Goal: Information Seeking & Learning: Learn about a topic

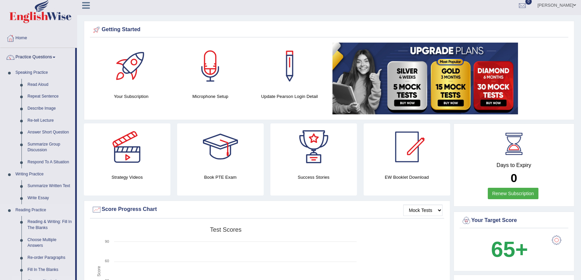
scroll to position [91, 0]
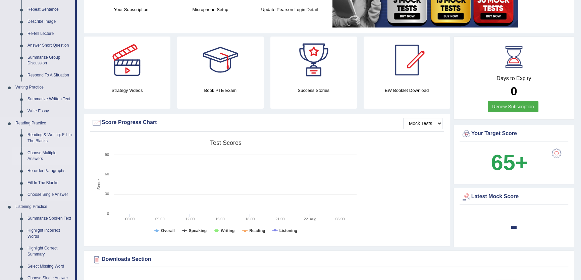
click at [28, 153] on link "Choose Multiple Answers" at bounding box center [49, 156] width 51 height 18
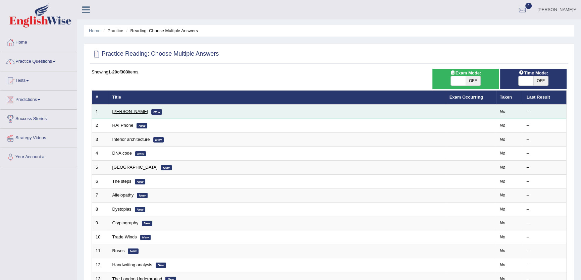
click at [129, 111] on link "Damian Scarf" at bounding box center [130, 111] width 36 height 5
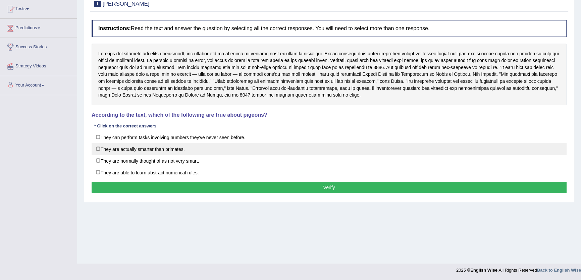
click at [181, 144] on label "They are actually smarter than primates." at bounding box center [329, 149] width 475 height 12
checkbox input "true"
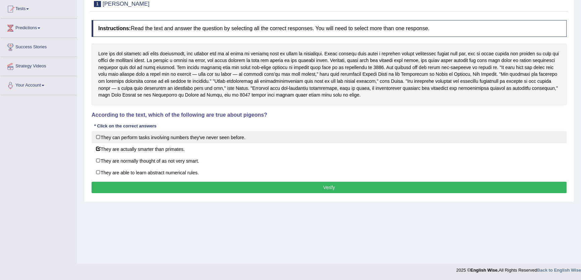
click at [188, 137] on label "They can perform tasks involving numbers they've never seen before." at bounding box center [329, 137] width 475 height 12
checkbox input "true"
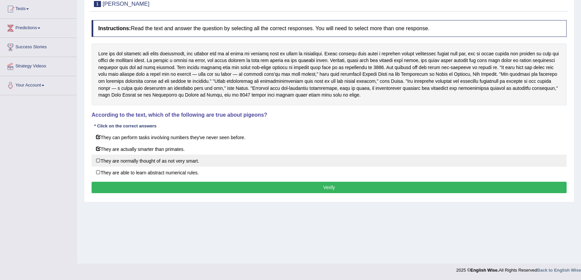
click at [175, 165] on label "They are normally thought of as not very smart." at bounding box center [329, 161] width 475 height 12
checkbox input "true"
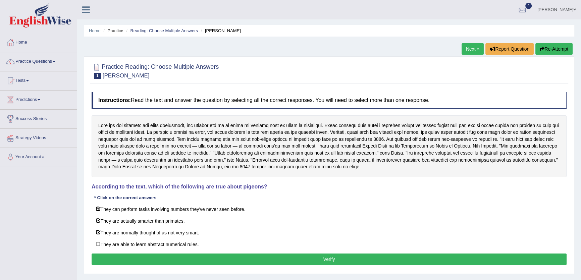
click at [205, 160] on div at bounding box center [329, 146] width 475 height 62
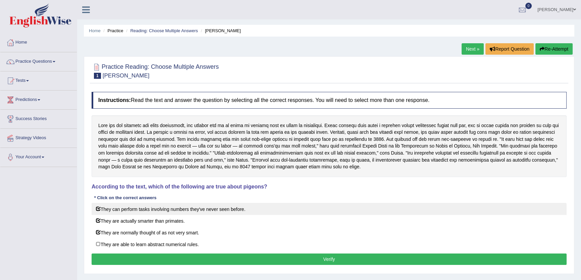
click at [176, 210] on label "They can perform tasks involving numbers they've never seen before." at bounding box center [329, 209] width 475 height 12
checkbox input "false"
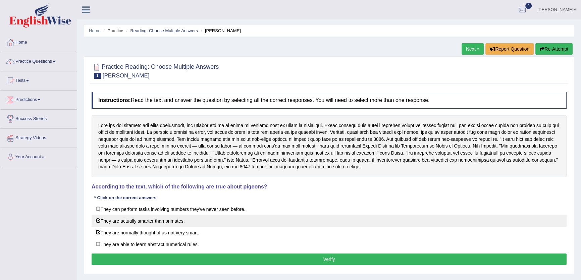
click at [175, 219] on label "They are actually smarter than primates." at bounding box center [329, 221] width 475 height 12
checkbox input "false"
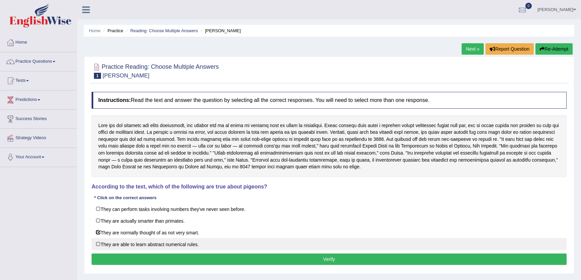
click at [166, 238] on label "They are able to learn abstract numerical rules." at bounding box center [329, 244] width 475 height 12
checkbox input "true"
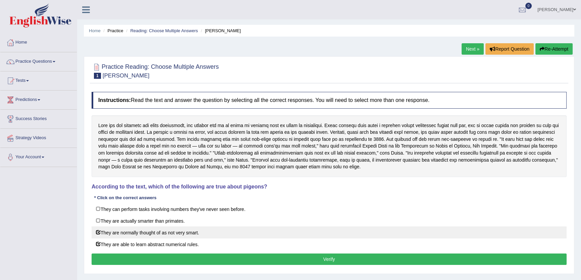
click at [166, 235] on label "They are normally thought of as not very smart." at bounding box center [329, 232] width 475 height 12
checkbox input "false"
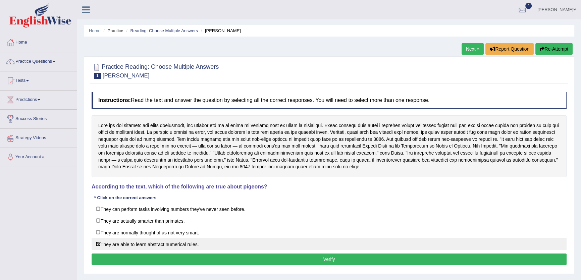
click at [167, 242] on label "They are able to learn abstract numerical rules." at bounding box center [329, 244] width 475 height 12
checkbox input "false"
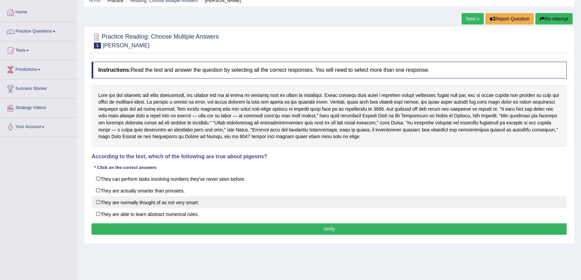
click at [182, 206] on label "They are normally thought of as not very smart." at bounding box center [329, 202] width 475 height 12
checkbox input "false"
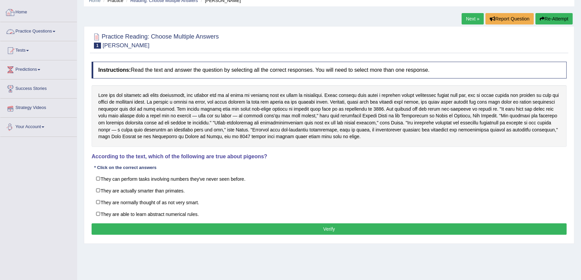
click at [53, 28] on link "Practice Questions" at bounding box center [38, 30] width 76 height 17
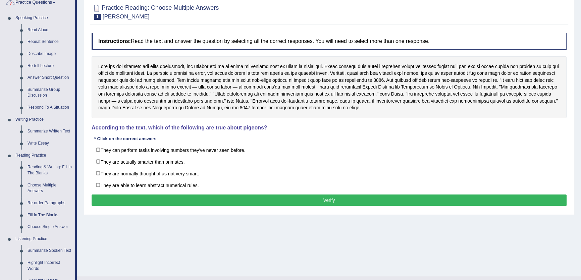
scroll to position [133, 0]
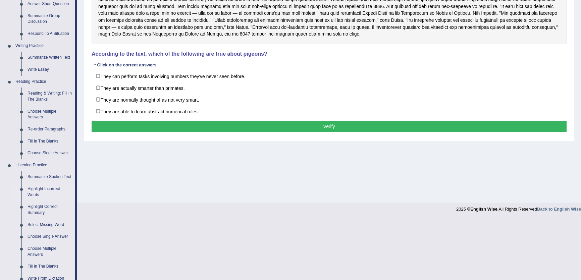
click at [28, 194] on link "Highlight Incorrect Words" at bounding box center [49, 192] width 51 height 18
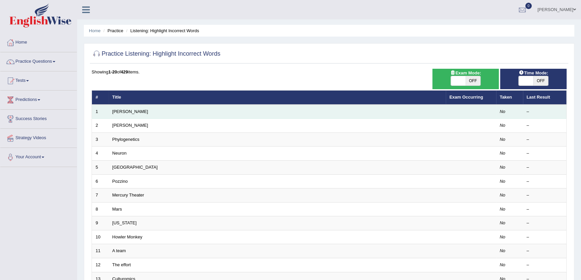
click at [120, 114] on td "[PERSON_NAME]" at bounding box center [277, 112] width 337 height 14
click at [120, 114] on link "[PERSON_NAME]" at bounding box center [130, 111] width 36 height 5
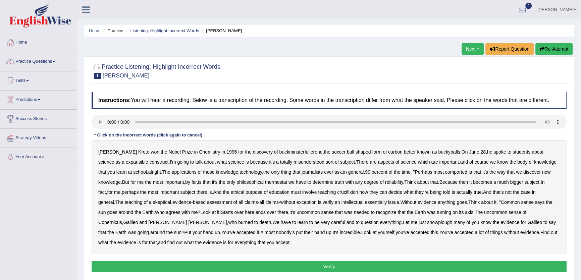
click at [199, 150] on b "Chemistry" at bounding box center [209, 151] width 21 height 5
click at [183, 148] on div "[PERSON_NAME] won the Nobel Prize in Chemistry in [DATE] for the discovery of b…" at bounding box center [329, 197] width 475 height 114
click at [183, 149] on div "[PERSON_NAME] won the Nobel Prize in Chemistry in [DATE] for the discovery of b…" at bounding box center [329, 197] width 475 height 114
click at [199, 151] on b "Chemistry" at bounding box center [209, 151] width 21 height 5
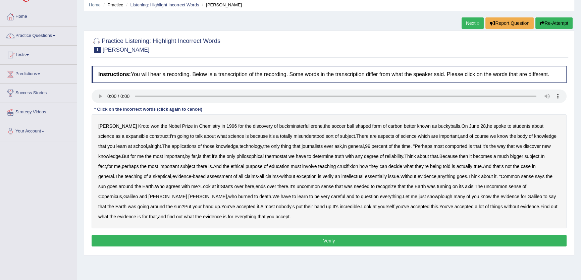
scroll to position [61, 0]
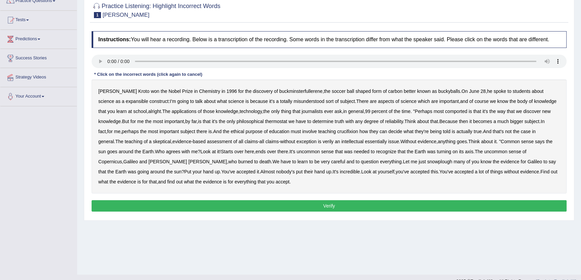
click at [126, 101] on b "expansible" at bounding box center [137, 101] width 22 height 5
drag, startPoint x: 125, startPoint y: 91, endPoint x: 234, endPoint y: 124, distance: 114.6
click at [125, 91] on div "[PERSON_NAME] won the Nobel Prize in Chemistry in [DATE] for the discovery of b…" at bounding box center [329, 136] width 475 height 114
click at [238, 92] on b "for" at bounding box center [240, 91] width 5 height 5
click at [238, 91] on b "for" at bounding box center [240, 91] width 5 height 5
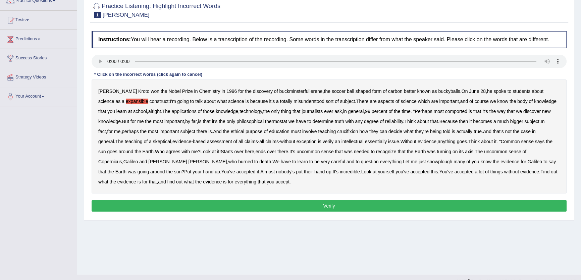
drag, startPoint x: 444, startPoint y: 112, endPoint x: 369, endPoint y: 102, distance: 75.5
click at [445, 112] on b "comported" at bounding box center [456, 111] width 22 height 5
click at [259, 107] on div "Harold Kroto won the Nobel Prize in Chemistry in 1996 for the discovery of buck…" at bounding box center [329, 136] width 475 height 114
click at [280, 101] on b "totally" at bounding box center [286, 101] width 12 height 5
click at [448, 206] on button "Verify" at bounding box center [329, 205] width 475 height 11
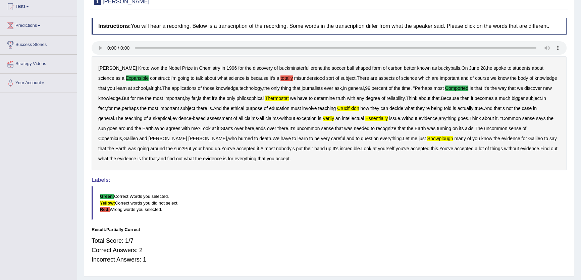
scroll to position [92, 0]
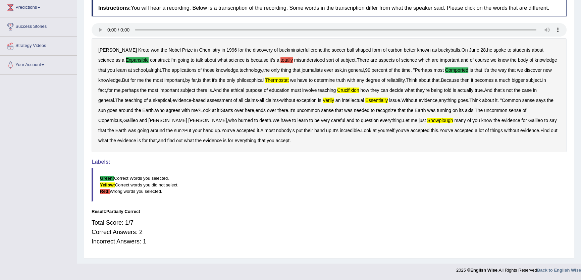
drag, startPoint x: 541, startPoint y: 201, endPoint x: 541, endPoint y: 215, distance: 13.4
click at [541, 215] on div "Instructions: You will hear a recording. Below is a transcription of the record…" at bounding box center [329, 125] width 478 height 258
click at [541, 215] on div "Total Score: 1/7 Correct Answers: 2 Incorrect Answers: 1" at bounding box center [329, 232] width 475 height 35
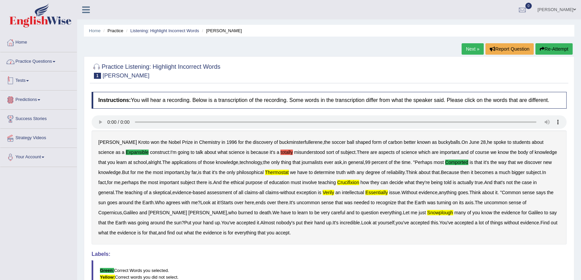
click at [34, 59] on link "Practice Questions" at bounding box center [38, 60] width 76 height 17
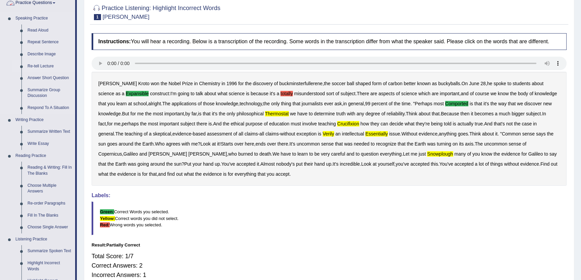
scroll to position [152, 0]
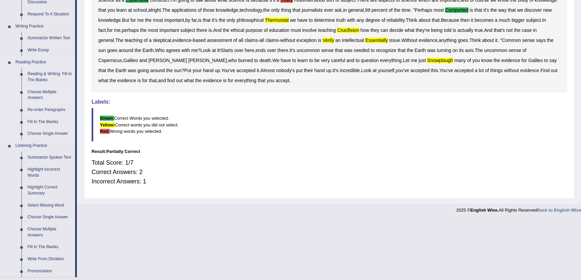
click at [52, 94] on link "Choose Multiple Answers" at bounding box center [49, 95] width 51 height 18
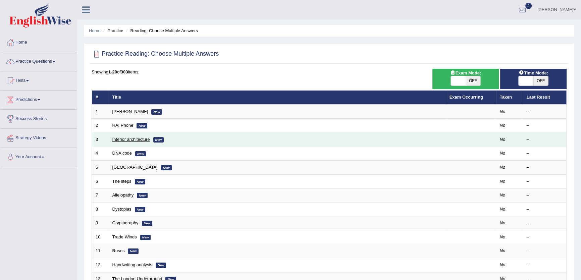
click at [139, 141] on link "Interior architecture" at bounding box center [131, 139] width 38 height 5
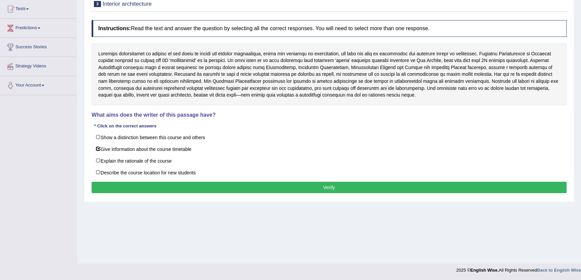
click at [411, 188] on button "Verify" at bounding box center [329, 187] width 475 height 11
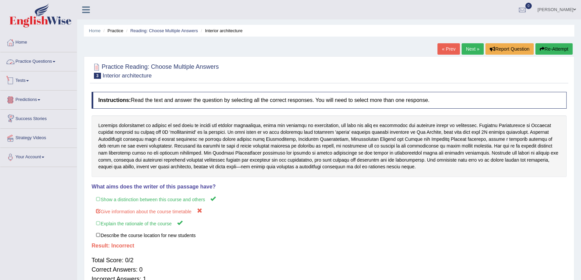
click at [58, 57] on link "Practice Questions" at bounding box center [38, 60] width 76 height 17
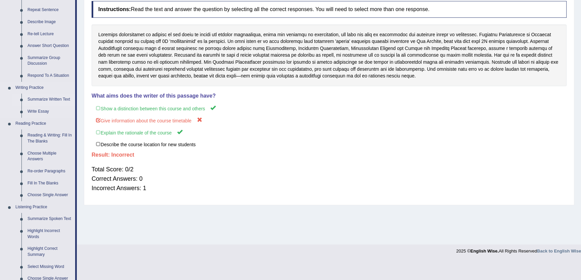
scroll to position [91, 0]
click at [40, 171] on link "Re-order Paragraphs" at bounding box center [49, 171] width 51 height 12
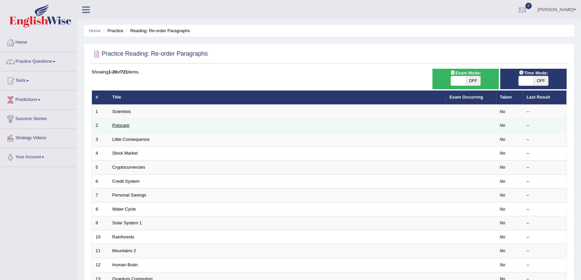
click at [118, 123] on link "Poincare" at bounding box center [120, 125] width 17 height 5
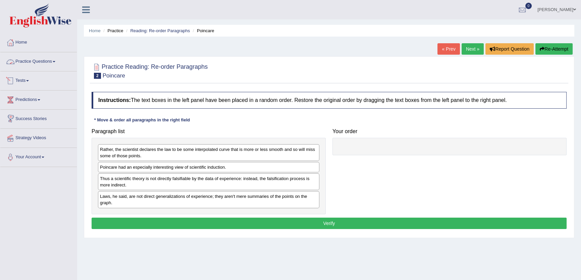
click at [55, 57] on link "Practice Questions" at bounding box center [38, 60] width 76 height 17
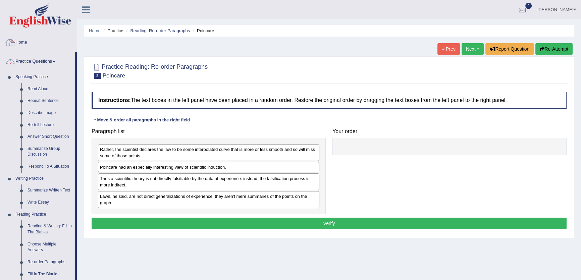
click at [31, 45] on link "Home" at bounding box center [38, 41] width 76 height 17
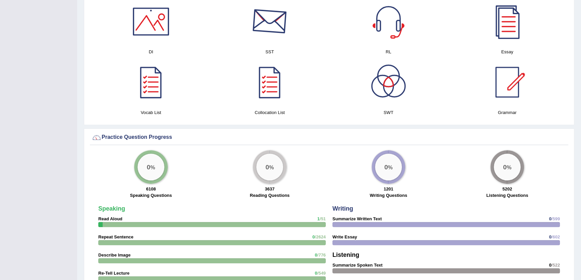
scroll to position [365, 0]
click at [151, 95] on div at bounding box center [150, 82] width 47 height 47
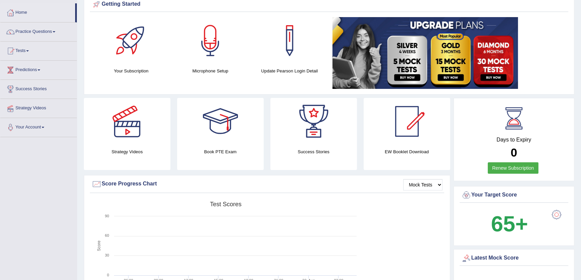
scroll to position [0, 0]
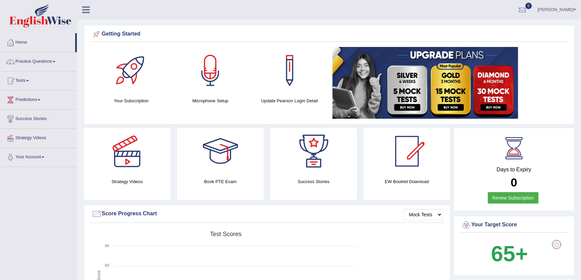
click at [47, 69] on li "Practice Questions Speaking Practice Read Aloud Repeat Sentence Describe Image …" at bounding box center [38, 61] width 76 height 19
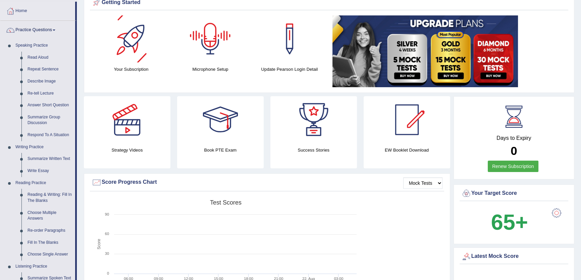
scroll to position [91, 0]
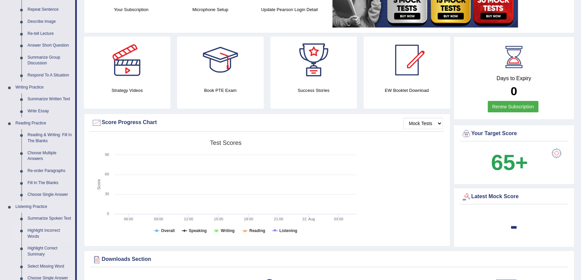
click at [33, 234] on link "Highlight Incorrect Words" at bounding box center [49, 234] width 51 height 18
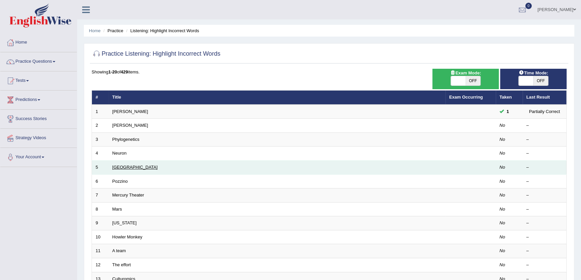
click at [118, 168] on link "[GEOGRAPHIC_DATA]" at bounding box center [134, 167] width 45 height 5
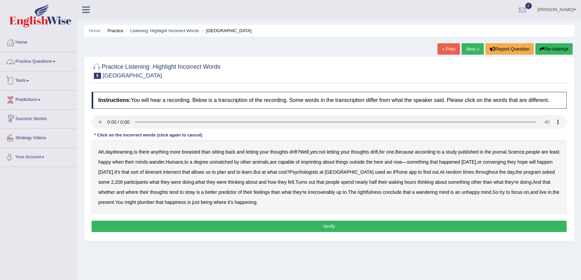
click at [47, 64] on link "Practice Questions" at bounding box center [38, 60] width 76 height 17
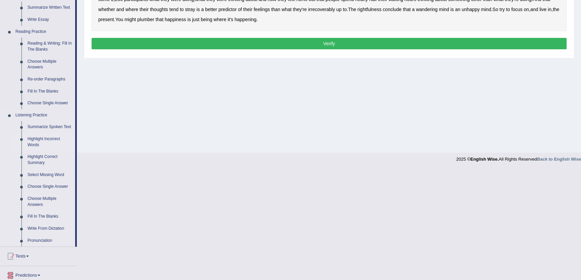
click at [39, 139] on link "Highlight Incorrect Words" at bounding box center [49, 142] width 51 height 18
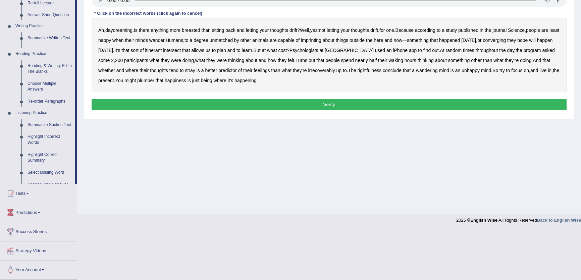
scroll to position [72, 0]
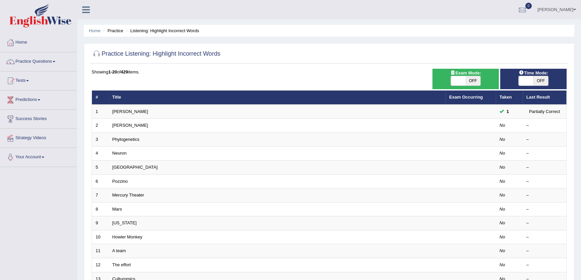
click at [459, 84] on span at bounding box center [458, 80] width 15 height 9
checkbox input "true"
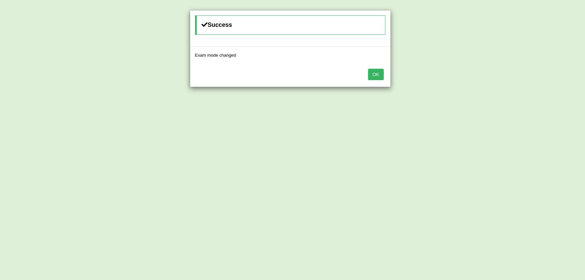
click at [376, 74] on button "OK" at bounding box center [375, 74] width 15 height 11
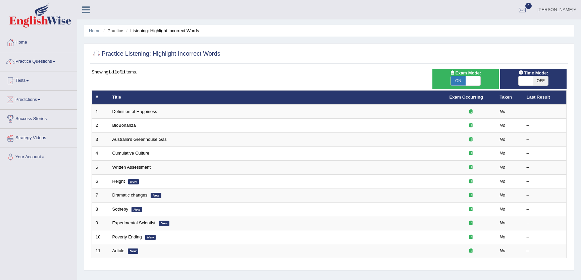
click at [536, 81] on span "OFF" at bounding box center [540, 80] width 15 height 9
checkbox input "true"
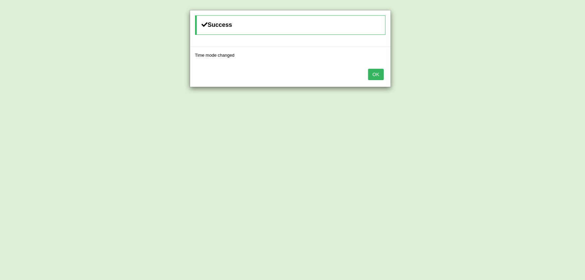
click at [382, 74] on button "OK" at bounding box center [375, 74] width 15 height 11
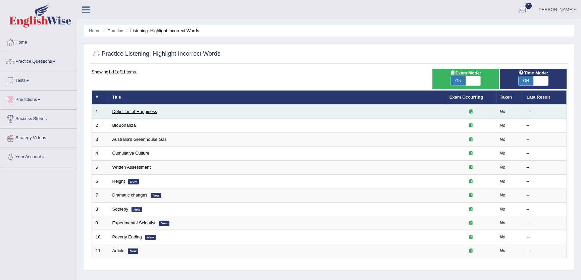
click at [139, 113] on link "Definition of Happiness" at bounding box center [134, 111] width 45 height 5
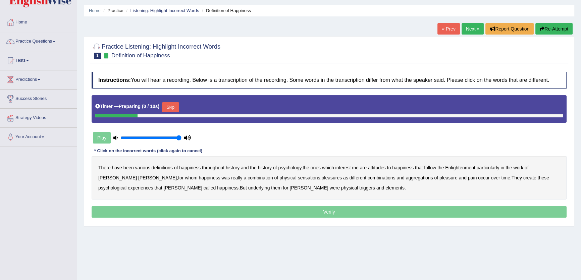
scroll to position [72, 0]
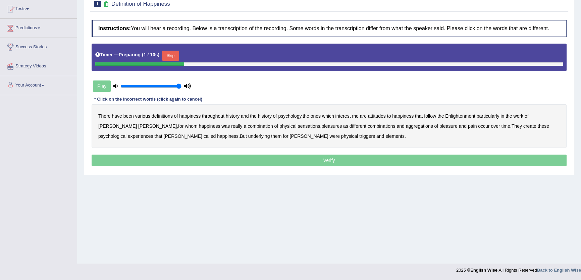
click at [167, 62] on div at bounding box center [139, 63] width 89 height 3
click at [182, 54] on div "Timer — Preparing ( 2 / 10s ) Skip" at bounding box center [328, 55] width 467 height 13
click at [172, 56] on button "Skip" at bounding box center [170, 56] width 17 height 10
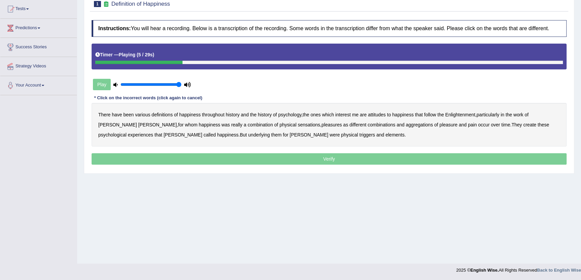
click at [289, 115] on b "psychology" at bounding box center [289, 114] width 23 height 5
click at [373, 115] on b "attitudes" at bounding box center [377, 114] width 18 height 5
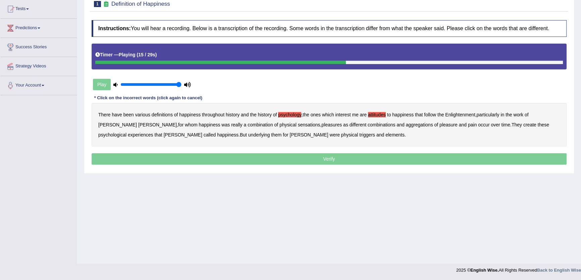
click at [298, 124] on b "sensations" at bounding box center [309, 124] width 22 height 5
click at [523, 124] on b "create" at bounding box center [529, 124] width 13 height 5
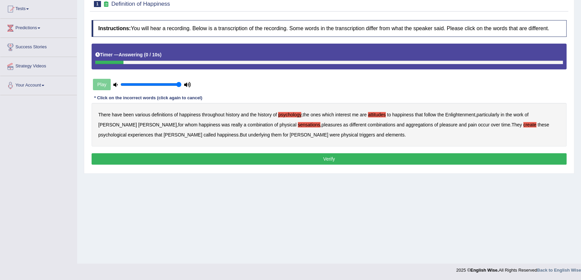
click at [385, 134] on b "elements" at bounding box center [394, 134] width 19 height 5
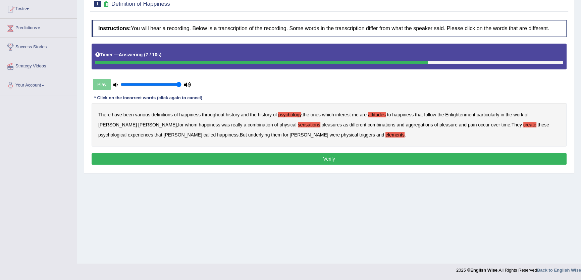
click at [328, 156] on button "Verify" at bounding box center [329, 158] width 475 height 11
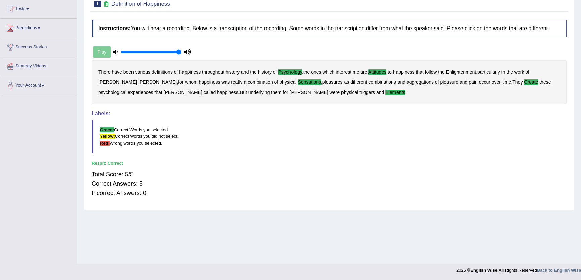
scroll to position [11, 0]
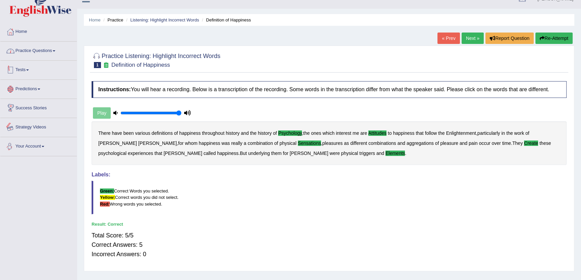
click at [45, 52] on link "Practice Questions" at bounding box center [38, 50] width 76 height 17
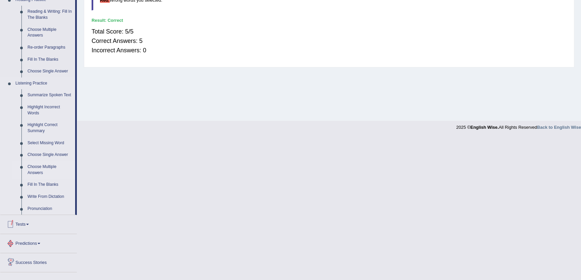
scroll to position [224, 0]
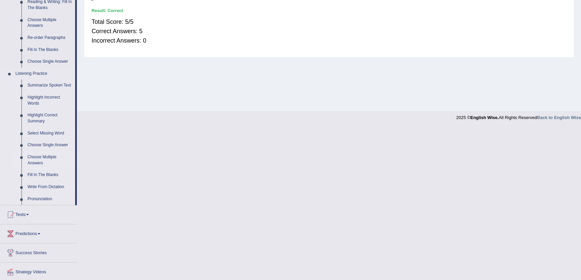
click at [50, 159] on link "Choose Multiple Answers" at bounding box center [49, 160] width 51 height 18
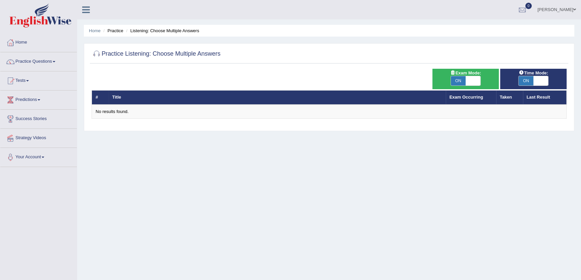
click at [472, 79] on span at bounding box center [472, 80] width 15 height 9
checkbox input "false"
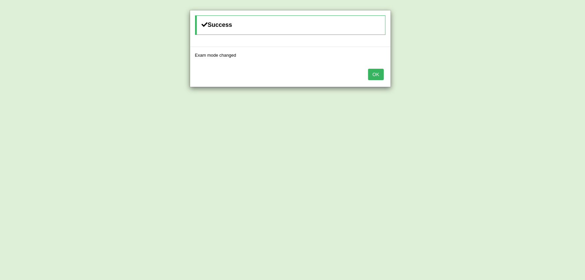
click at [374, 70] on button "OK" at bounding box center [375, 74] width 15 height 11
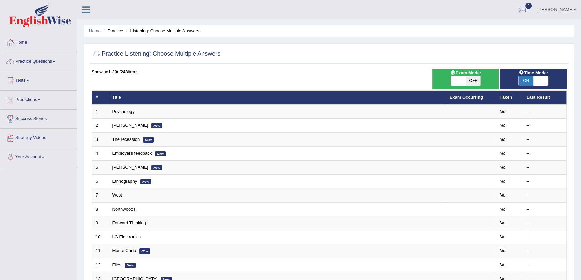
click at [130, 138] on link "The recession" at bounding box center [125, 139] width 27 height 5
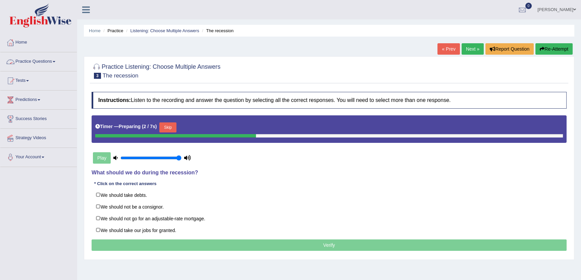
click at [33, 70] on li "Practice Questions Speaking Practice Read Aloud Repeat Sentence Describe Image …" at bounding box center [38, 61] width 76 height 19
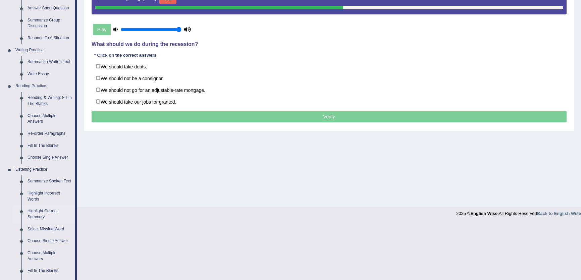
scroll to position [183, 0]
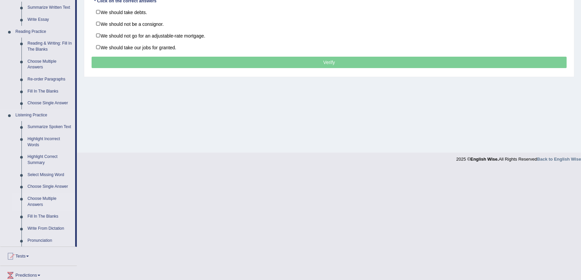
click at [32, 200] on link "Choose Multiple Answers" at bounding box center [49, 202] width 51 height 18
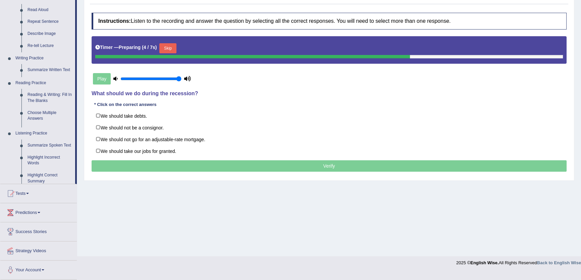
scroll to position [72, 0]
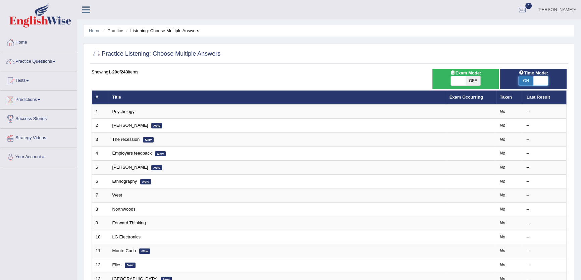
click at [536, 81] on span at bounding box center [540, 80] width 15 height 9
checkbox input "false"
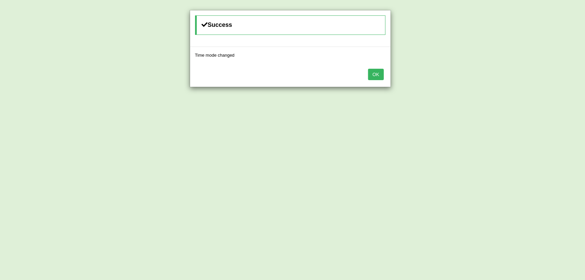
click at [382, 71] on button "OK" at bounding box center [375, 74] width 15 height 11
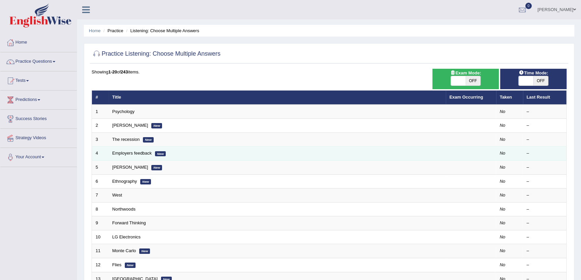
click at [120, 149] on td "Employers feedback New" at bounding box center [277, 154] width 337 height 14
click at [120, 151] on link "Employers feedback" at bounding box center [132, 153] width 40 height 5
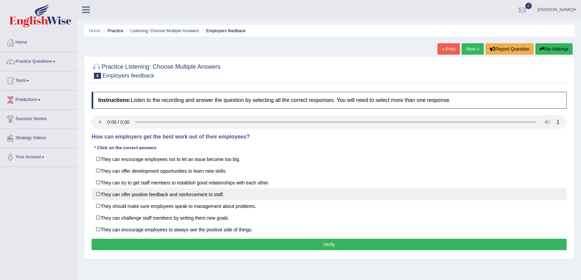
click at [183, 197] on label "They can offer positive feedback and reinforcement to staff." at bounding box center [329, 194] width 475 height 12
checkbox input "true"
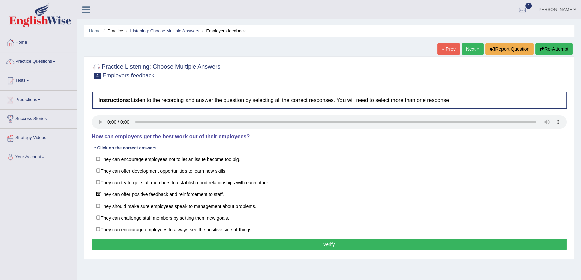
click at [419, 246] on button "Verify" at bounding box center [329, 244] width 475 height 11
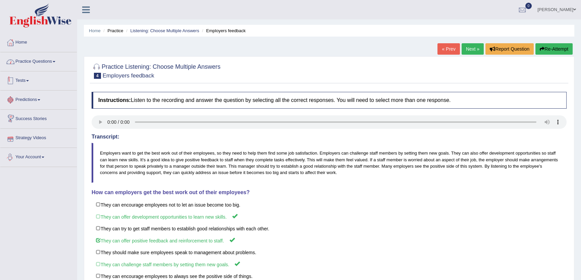
click at [57, 65] on link "Practice Questions" at bounding box center [38, 60] width 76 height 17
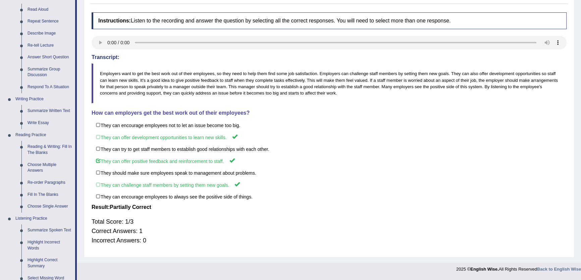
scroll to position [245, 0]
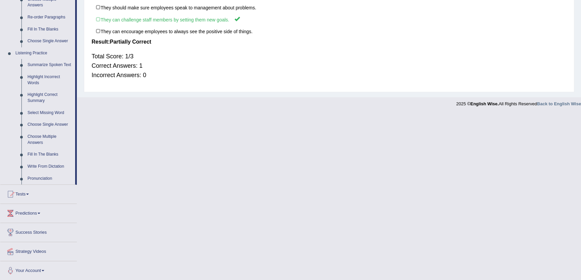
click at [61, 208] on ul "Home Practice Questions Speaking Practice Read Aloud Repeat Sentence Describe I…" at bounding box center [38, 34] width 76 height 492
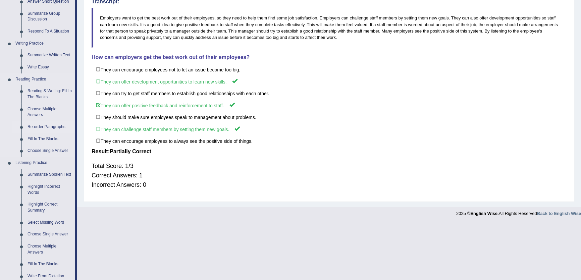
scroll to position [0, 0]
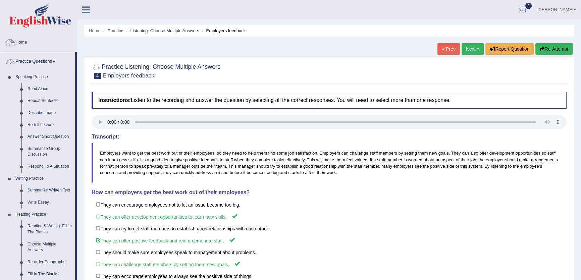
click at [40, 58] on link "Practice Questions" at bounding box center [37, 60] width 75 height 17
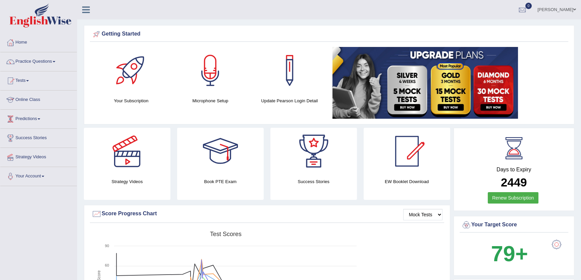
click at [44, 97] on link "Online Class" at bounding box center [38, 99] width 76 height 17
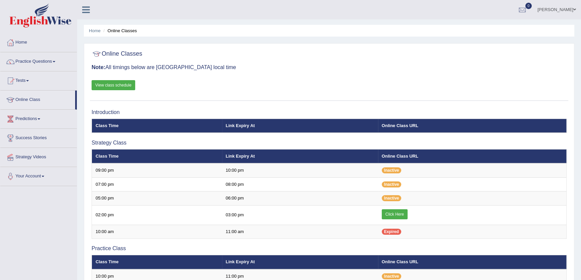
click at [43, 98] on link "Online Class" at bounding box center [37, 99] width 75 height 17
click at [34, 101] on link "Online Class" at bounding box center [37, 99] width 75 height 17
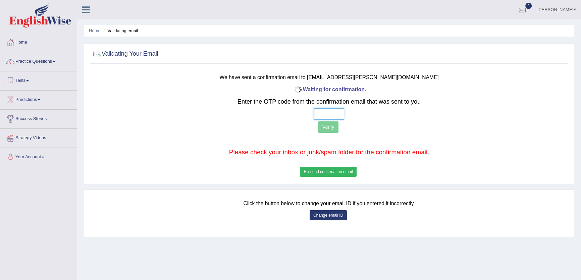
click at [323, 114] on input "text" at bounding box center [329, 113] width 30 height 11
click at [330, 178] on div "Waiting for confirmation. Enter the OTP code from the confirmation email that w…" at bounding box center [329, 131] width 395 height 94
click at [334, 169] on button "Re-send confirmation email" at bounding box center [328, 172] width 56 height 10
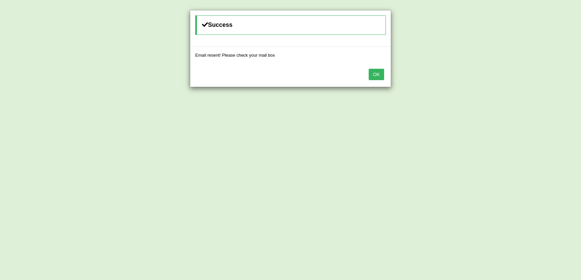
drag, startPoint x: 375, startPoint y: 72, endPoint x: 343, endPoint y: 135, distance: 71.4
click at [376, 72] on button "OK" at bounding box center [375, 74] width 15 height 11
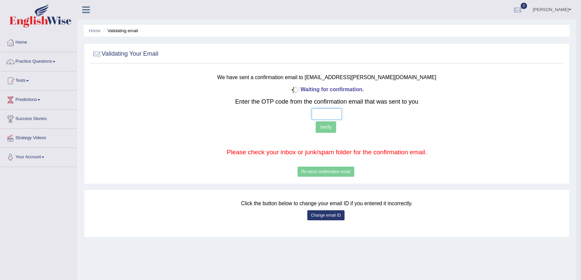
click at [317, 114] on input "text" at bounding box center [326, 113] width 30 height 11
type input "3 2 7 6"
click at [328, 128] on button "Verify" at bounding box center [325, 126] width 20 height 11
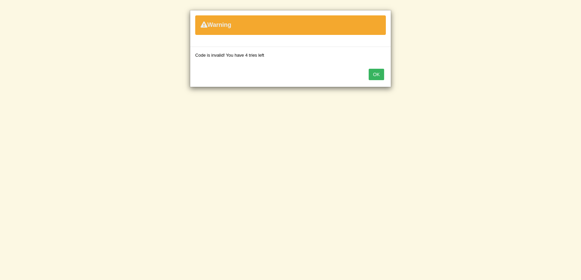
click at [378, 71] on button "OK" at bounding box center [375, 74] width 15 height 11
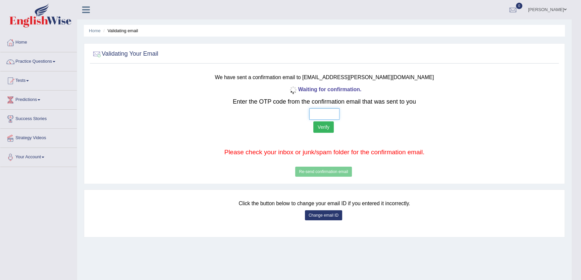
click at [312, 115] on input "text" at bounding box center [324, 113] width 30 height 11
type input "3 2 8 3"
click at [320, 127] on button "Verify" at bounding box center [323, 126] width 20 height 11
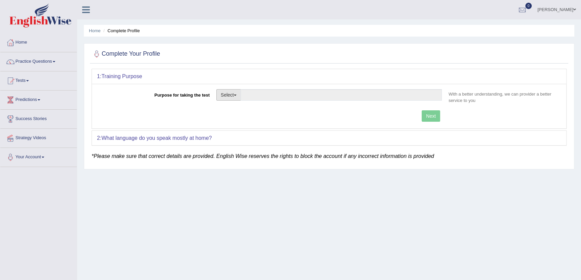
click at [238, 91] on button "Select" at bounding box center [228, 94] width 24 height 11
click at [232, 129] on link "Nursing" at bounding box center [247, 126] width 60 height 9
type input "Nursing"
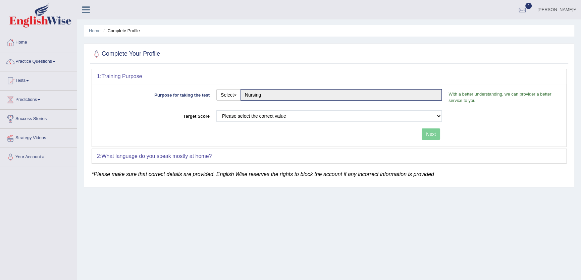
click at [250, 109] on div "Purpose for taking the test Select Student Visa Permanent Residency Nursing Oth…" at bounding box center [329, 115] width 474 height 63
click at [250, 116] on select "Please select the correct value 50 (6 bands) 58 (6.5 bands) 65 (7 bands) 79 (8 …" at bounding box center [328, 115] width 225 height 11
select select "65"
click at [216, 110] on select "Please select the correct value 50 (6 bands) 58 (6.5 bands) 65 (7 bands) 79 (8 …" at bounding box center [328, 115] width 225 height 11
click at [427, 134] on button "Next" at bounding box center [430, 133] width 18 height 11
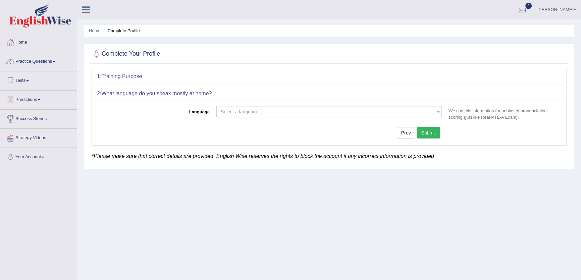
click at [230, 110] on span "Select a language ..." at bounding box center [242, 111] width 43 height 5
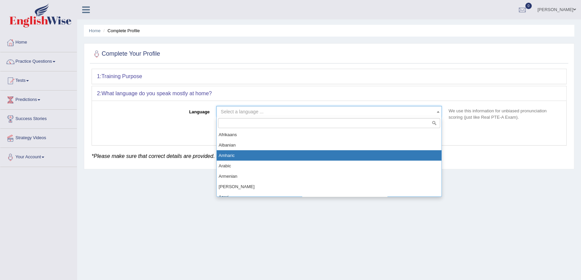
drag, startPoint x: 242, startPoint y: 153, endPoint x: 332, endPoint y: 137, distance: 91.3
select select "Albanian"
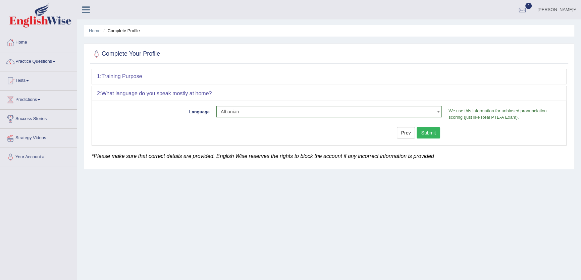
click at [432, 131] on button "Submit" at bounding box center [427, 132] width 23 height 11
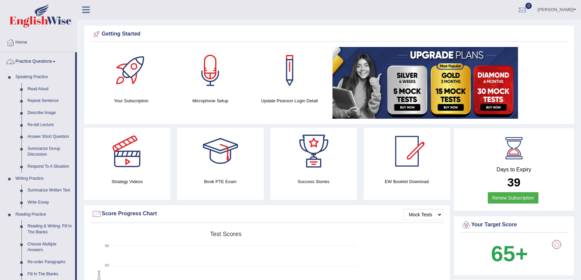
click at [47, 87] on link "Read Aloud" at bounding box center [49, 89] width 51 height 12
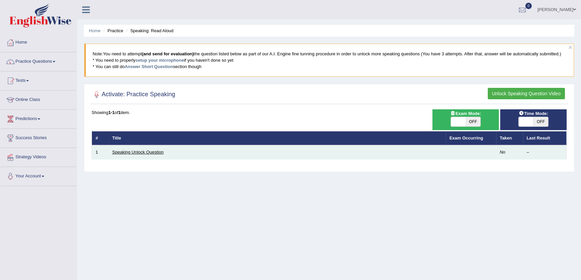
click at [136, 152] on link "Speaking Unlock Question" at bounding box center [137, 152] width 51 height 5
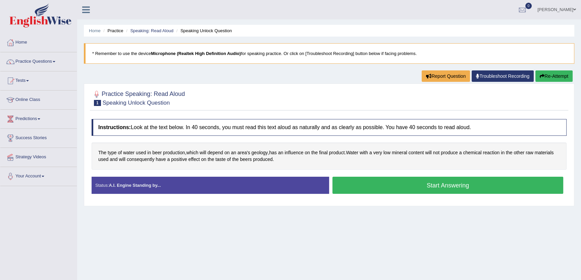
click at [453, 185] on button "Start Answering" at bounding box center [447, 185] width 231 height 17
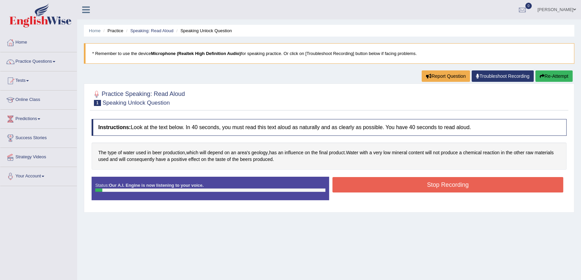
click at [453, 185] on button "Stop Recording" at bounding box center [447, 184] width 231 height 15
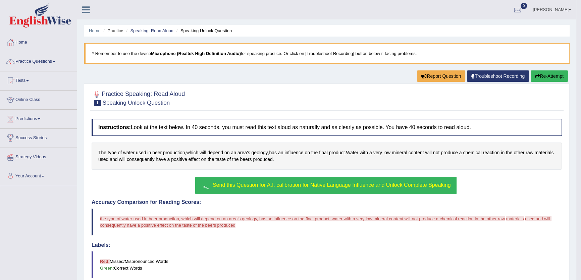
click at [339, 183] on span "Send this Question for A.I. calibration for Native Language Influence and Unloc…" at bounding box center [332, 185] width 238 height 6
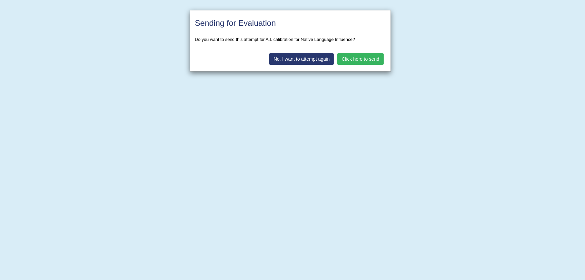
click at [363, 58] on button "Click here to send" at bounding box center [360, 58] width 46 height 11
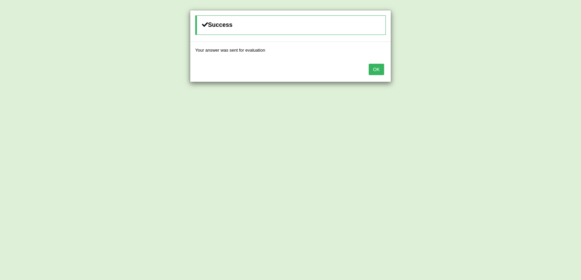
click at [374, 70] on button "OK" at bounding box center [375, 69] width 15 height 11
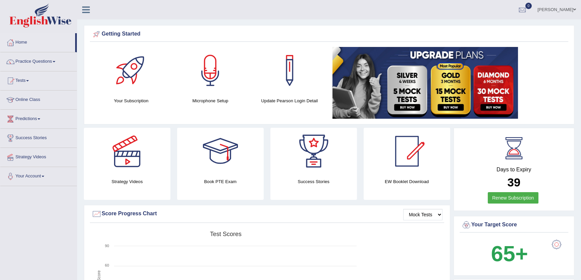
click at [547, 4] on link "[PERSON_NAME]" at bounding box center [556, 8] width 49 height 17
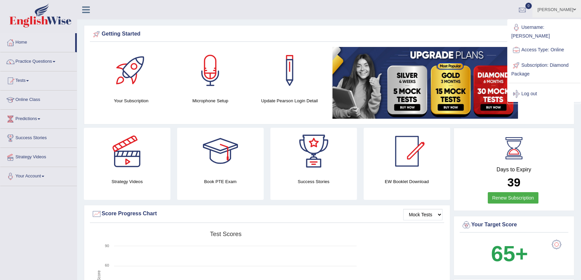
click at [325, 19] on ul "Ray Mondejar Toggle navigation Username: Raynice Access Type: Online Subscripti…" at bounding box center [404, 9] width 352 height 19
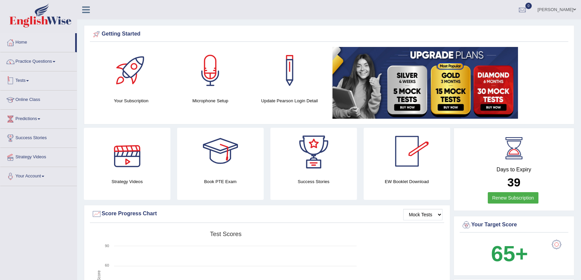
click at [44, 61] on link "Practice Questions" at bounding box center [38, 60] width 76 height 17
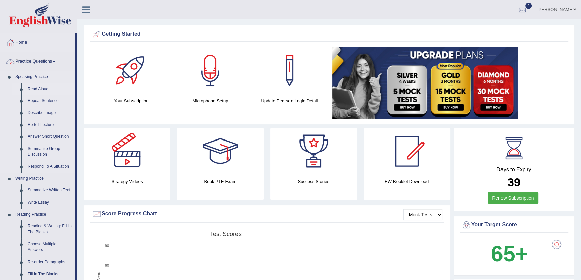
click at [38, 90] on link "Read Aloud" at bounding box center [49, 89] width 51 height 12
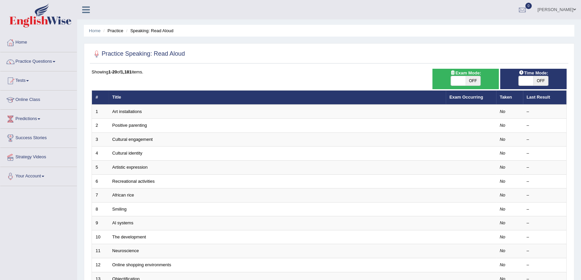
click at [478, 78] on span "OFF" at bounding box center [472, 80] width 15 height 9
checkbox input "true"
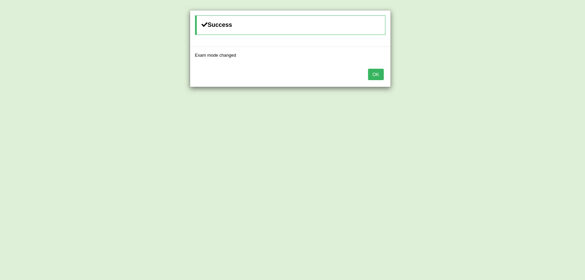
click at [371, 72] on button "OK" at bounding box center [375, 74] width 15 height 11
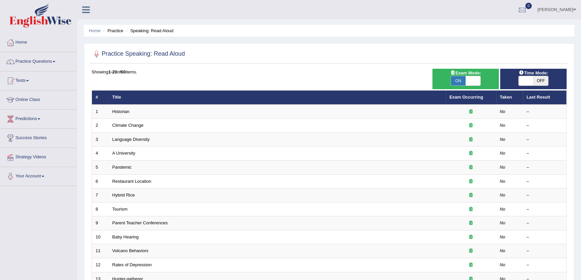
click at [536, 78] on span "OFF" at bounding box center [540, 80] width 15 height 9
checkbox input "true"
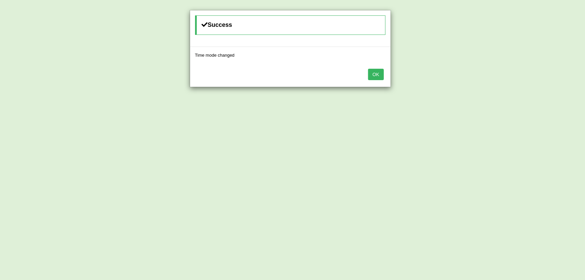
click at [376, 73] on button "OK" at bounding box center [375, 74] width 15 height 11
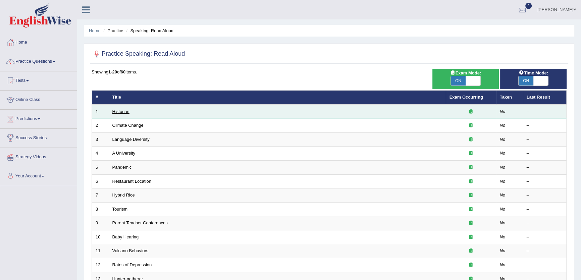
click at [121, 112] on td "Historian" at bounding box center [277, 112] width 337 height 14
click at [121, 111] on link "Historian" at bounding box center [120, 111] width 17 height 5
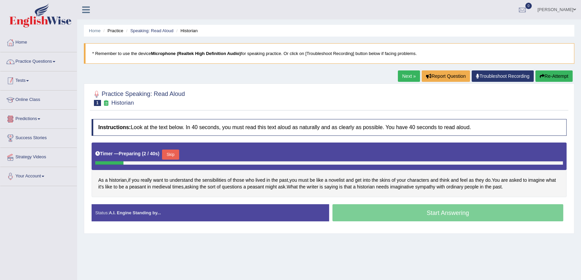
click at [34, 64] on link "Practice Questions" at bounding box center [38, 60] width 76 height 17
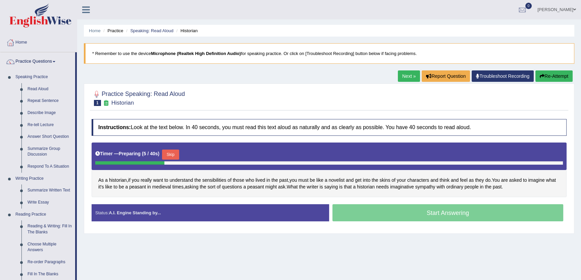
click at [38, 63] on link "Practice Questions" at bounding box center [37, 60] width 75 height 17
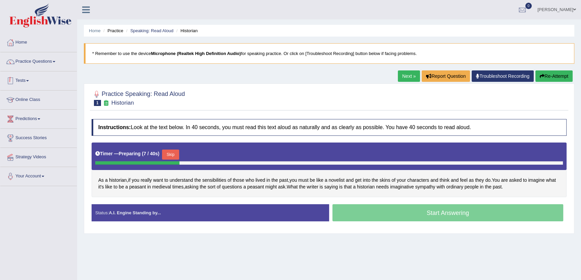
click at [23, 77] on link "Tests" at bounding box center [38, 79] width 76 height 17
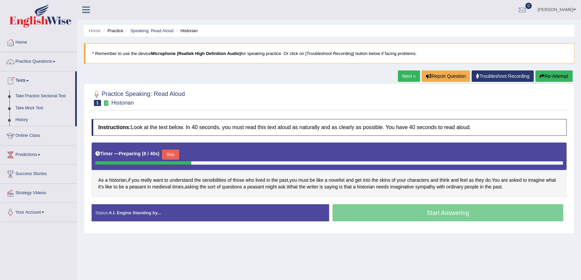
click at [37, 107] on link "Take Mock Test" at bounding box center [43, 108] width 63 height 12
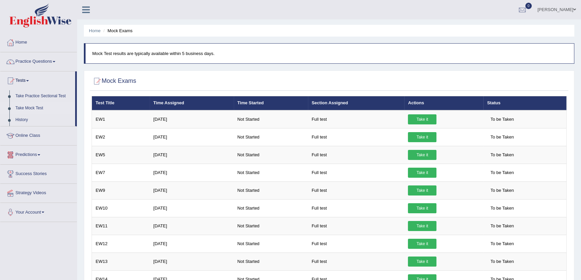
click at [29, 138] on link "Online Class" at bounding box center [38, 134] width 76 height 17
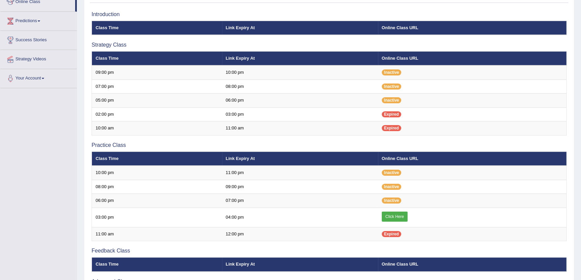
scroll to position [30, 0]
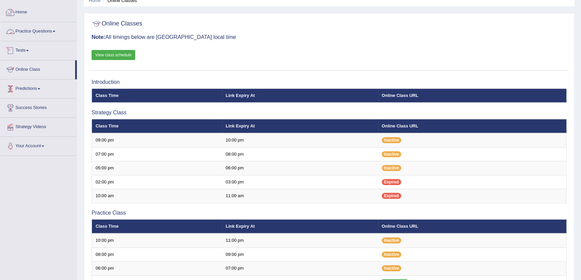
click at [45, 27] on link "Practice Questions" at bounding box center [38, 30] width 76 height 17
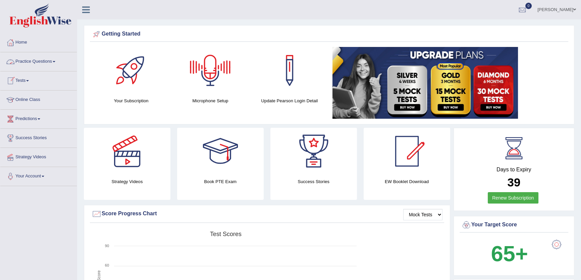
click at [23, 85] on link "Tests" at bounding box center [38, 79] width 76 height 17
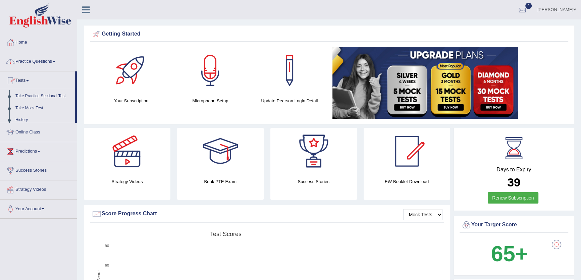
click at [43, 64] on link "Practice Questions" at bounding box center [38, 60] width 76 height 17
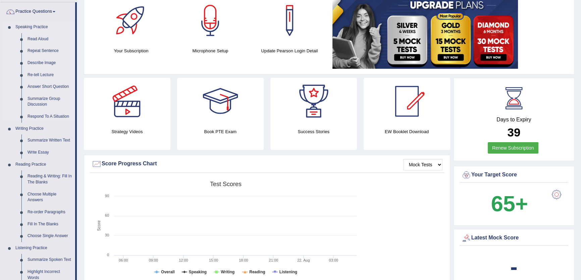
scroll to position [30, 0]
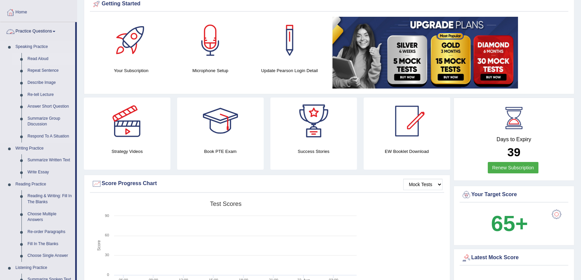
click at [37, 58] on link "Read Aloud" at bounding box center [49, 59] width 51 height 12
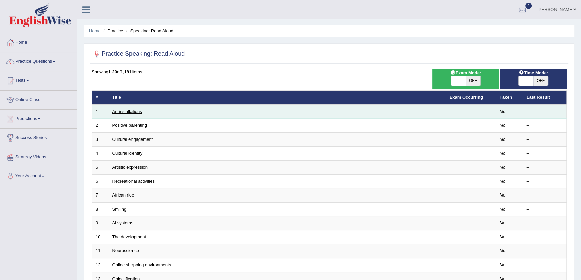
click at [126, 112] on link "Art installations" at bounding box center [127, 111] width 30 height 5
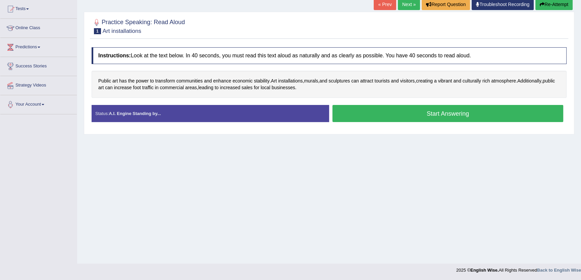
click at [417, 112] on button "Start Answering" at bounding box center [447, 113] width 231 height 17
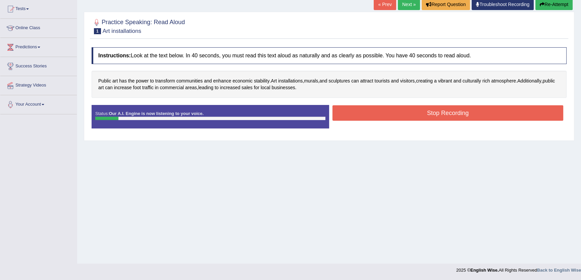
click at [410, 117] on button "Stop Recording" at bounding box center [447, 112] width 231 height 15
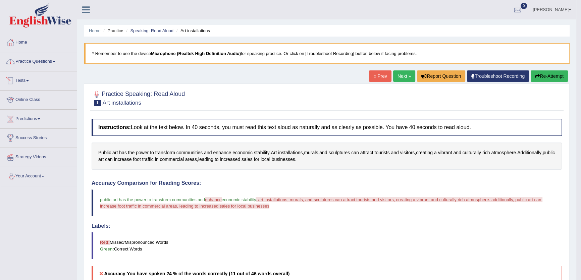
click at [64, 57] on link "Practice Questions" at bounding box center [38, 60] width 76 height 17
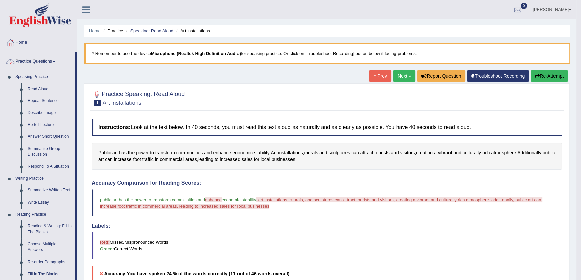
click at [35, 65] on link "Practice Questions" at bounding box center [37, 60] width 75 height 17
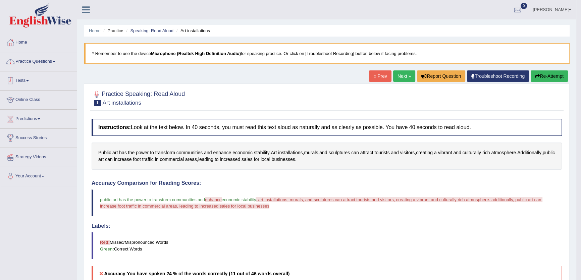
click at [22, 81] on link "Tests" at bounding box center [38, 79] width 76 height 17
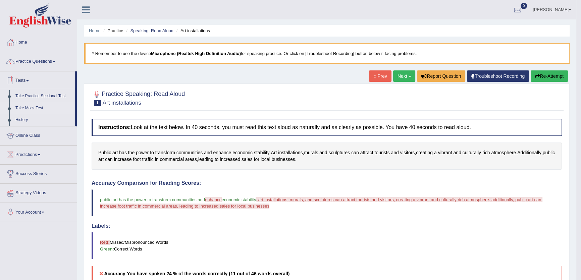
click at [29, 110] on link "Take Mock Test" at bounding box center [43, 108] width 63 height 12
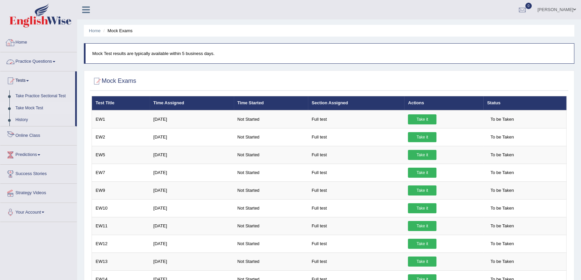
click at [49, 58] on link "Practice Questions" at bounding box center [38, 60] width 76 height 17
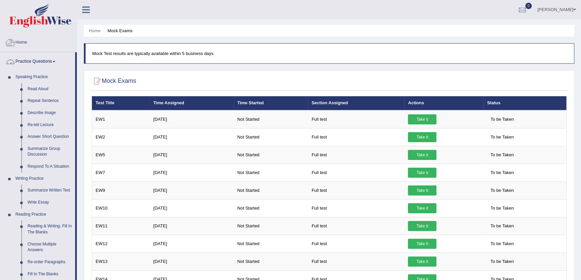
click at [48, 64] on link "Practice Questions" at bounding box center [37, 60] width 75 height 17
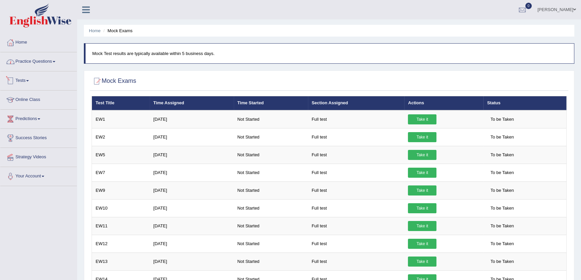
click at [38, 83] on link "Tests" at bounding box center [38, 79] width 76 height 17
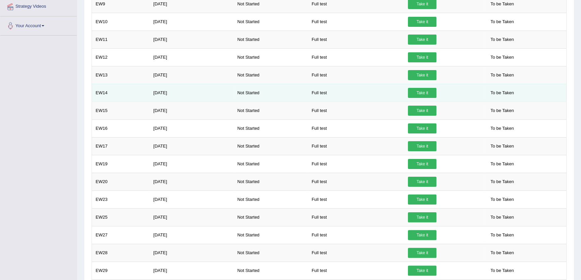
scroll to position [244, 0]
